Goal: Task Accomplishment & Management: Use online tool/utility

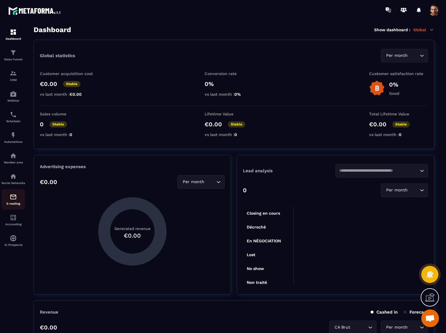
click at [13, 205] on p "E-mailing" at bounding box center [13, 203] width 24 height 3
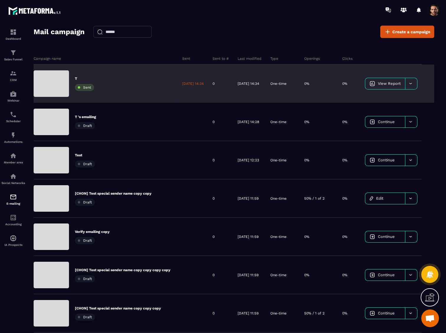
click at [120, 87] on div "T Sent" at bounding box center [106, 84] width 144 height 38
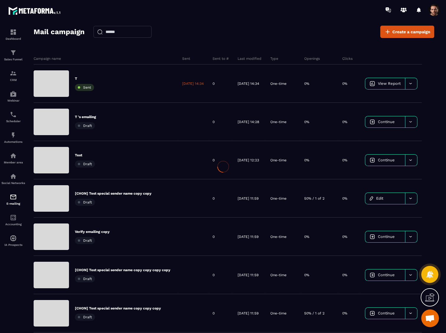
click at [117, 120] on div at bounding box center [223, 166] width 446 height 333
click at [117, 120] on div "T 's emailing Draft" at bounding box center [106, 122] width 144 height 38
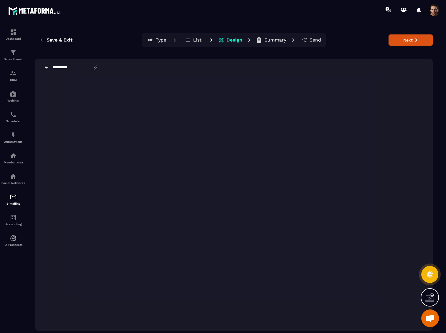
click at [45, 67] on icon at bounding box center [46, 67] width 5 height 5
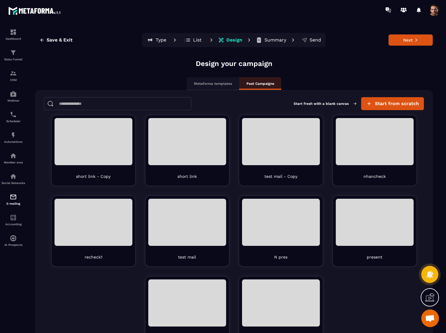
click at [186, 40] on icon at bounding box center [188, 40] width 4 height 1
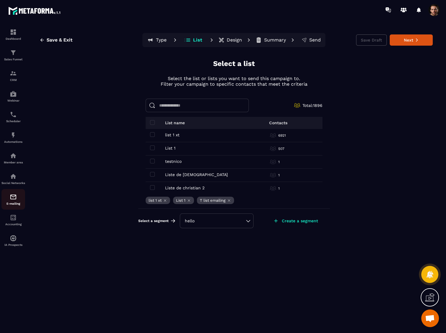
click at [14, 201] on img at bounding box center [13, 197] width 7 height 7
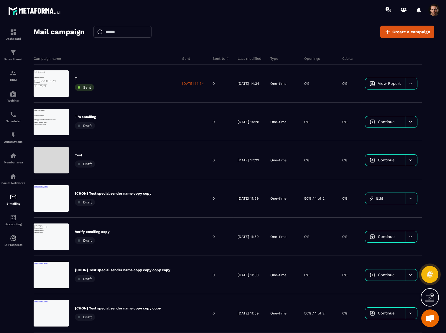
click at [147, 44] on div "Mail campaign Create a campaign Campaign name Sent Sent to # Last modified Type…" at bounding box center [234, 182] width 400 height 313
